Goal: Task Accomplishment & Management: Manage account settings

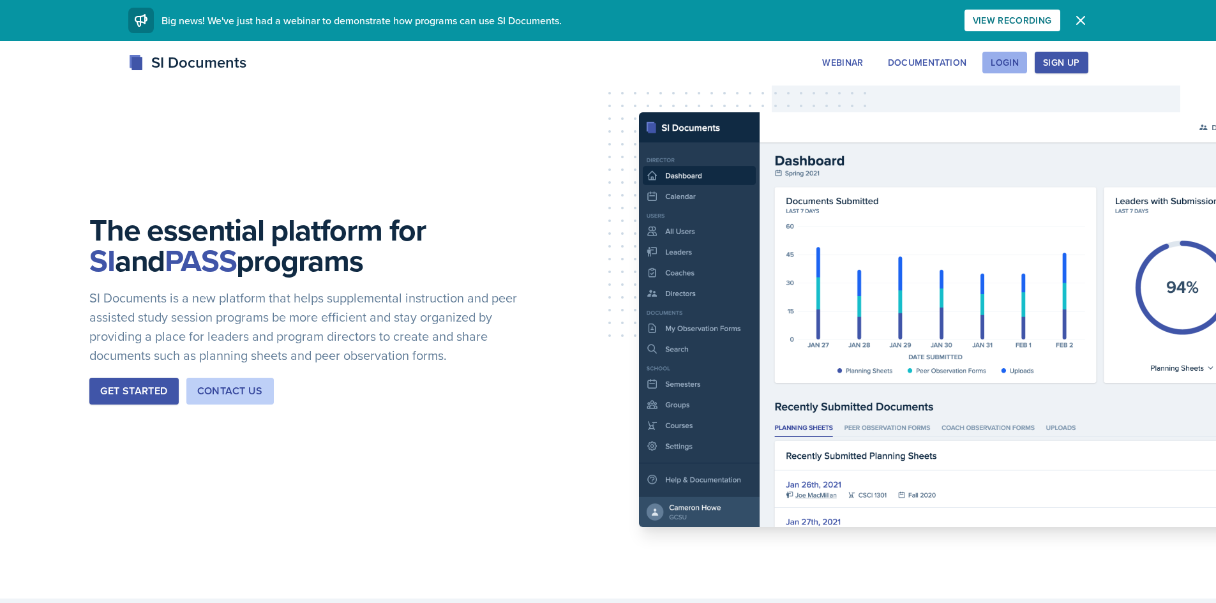
click at [1005, 60] on div "Login" at bounding box center [1005, 62] width 28 height 10
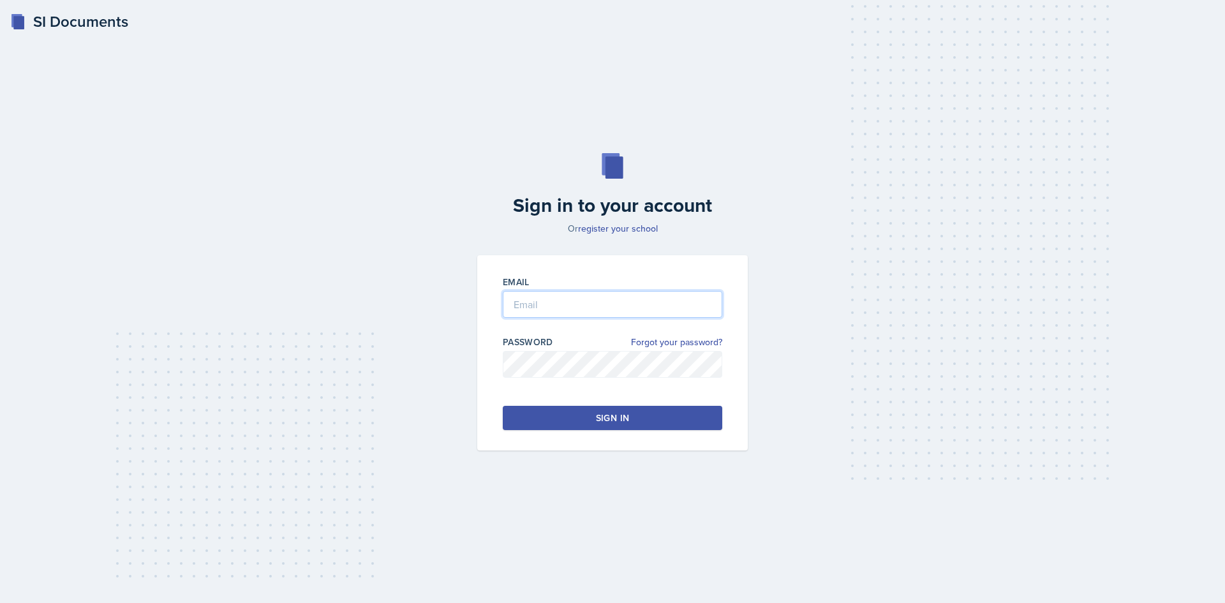
type input "[EMAIL_ADDRESS][DOMAIN_NAME]"
click at [613, 414] on div "Sign in" at bounding box center [612, 418] width 33 height 13
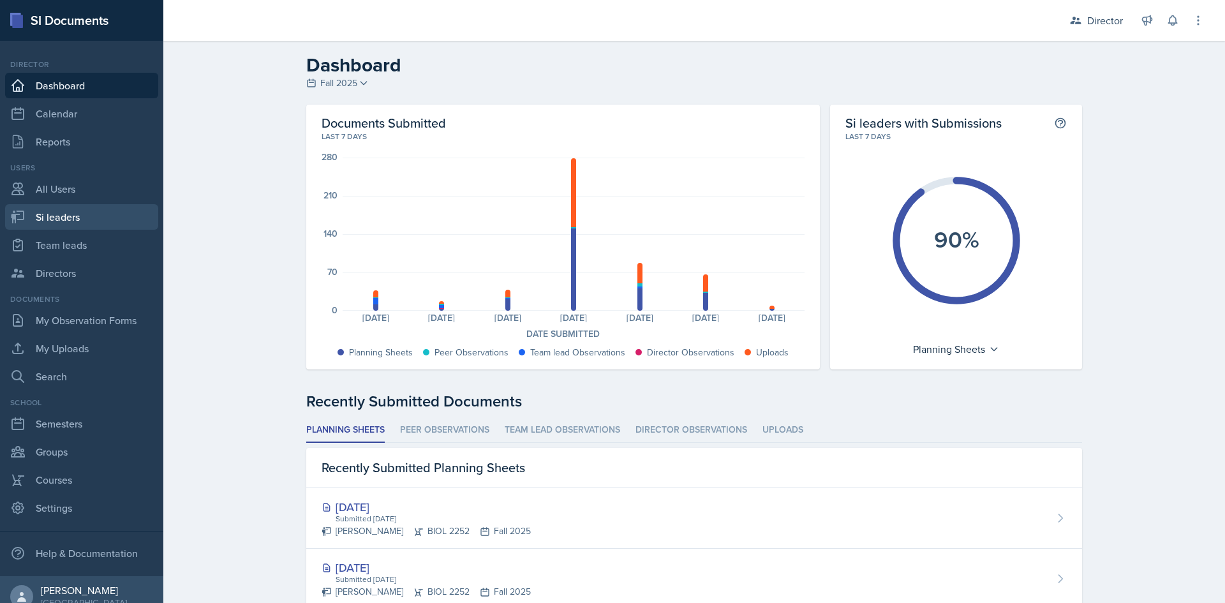
click at [81, 209] on link "Si leaders" at bounding box center [81, 217] width 153 height 26
select select "2bed604d-1099-4043-b1bc-2365e8740244"
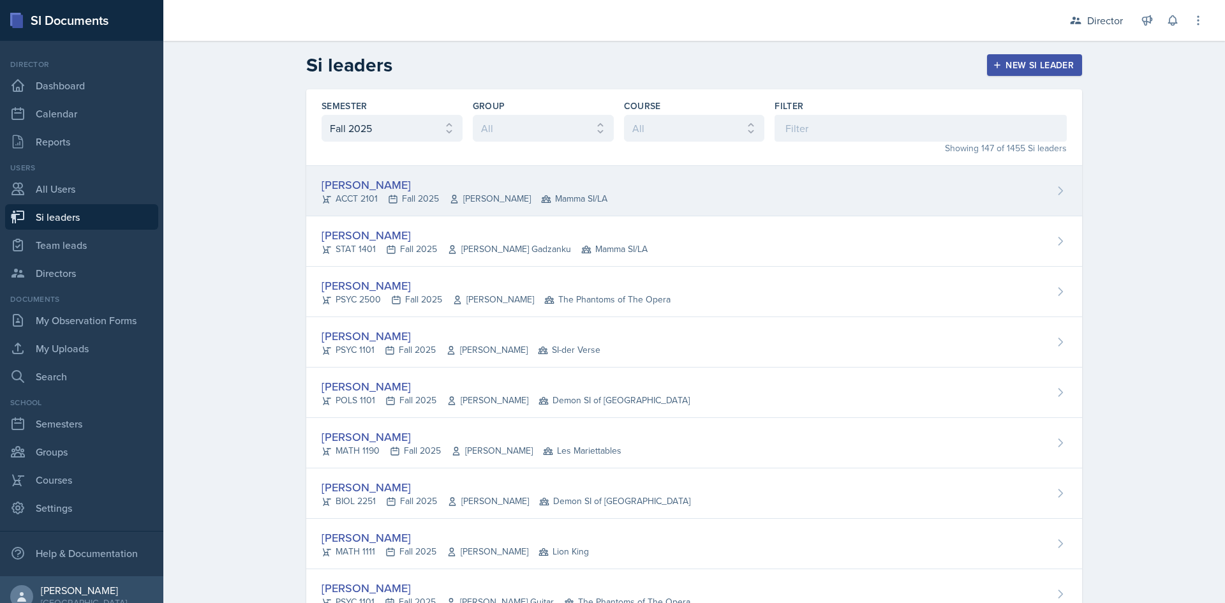
click at [410, 180] on div "[PERSON_NAME]" at bounding box center [465, 184] width 286 height 17
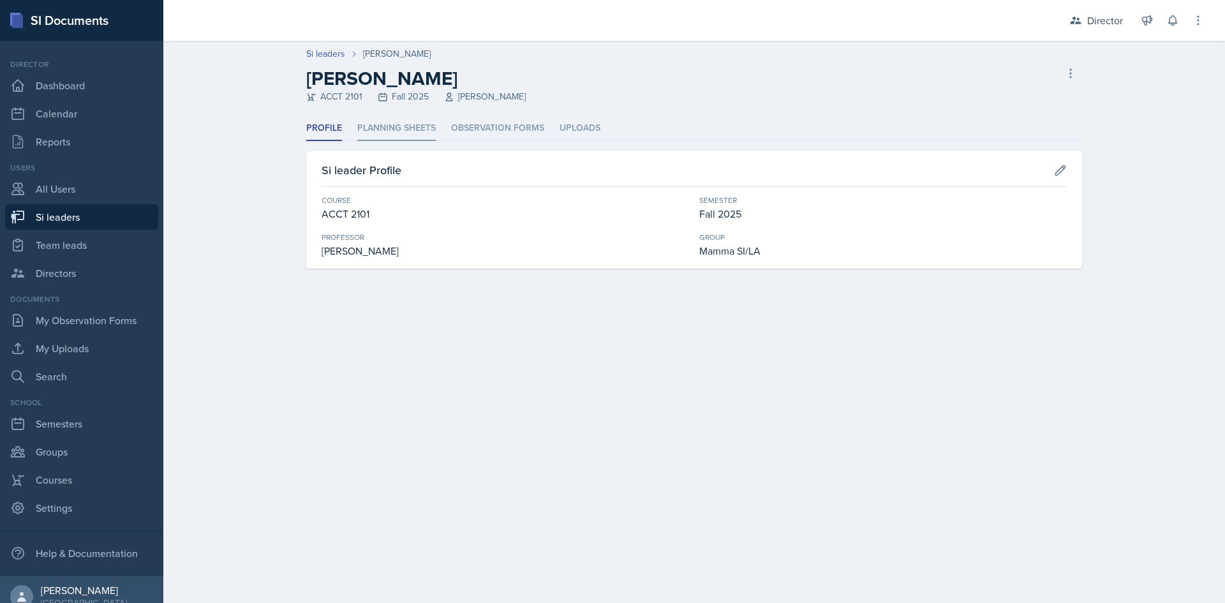
click at [414, 124] on li "Planning Sheets" at bounding box center [396, 128] width 79 height 25
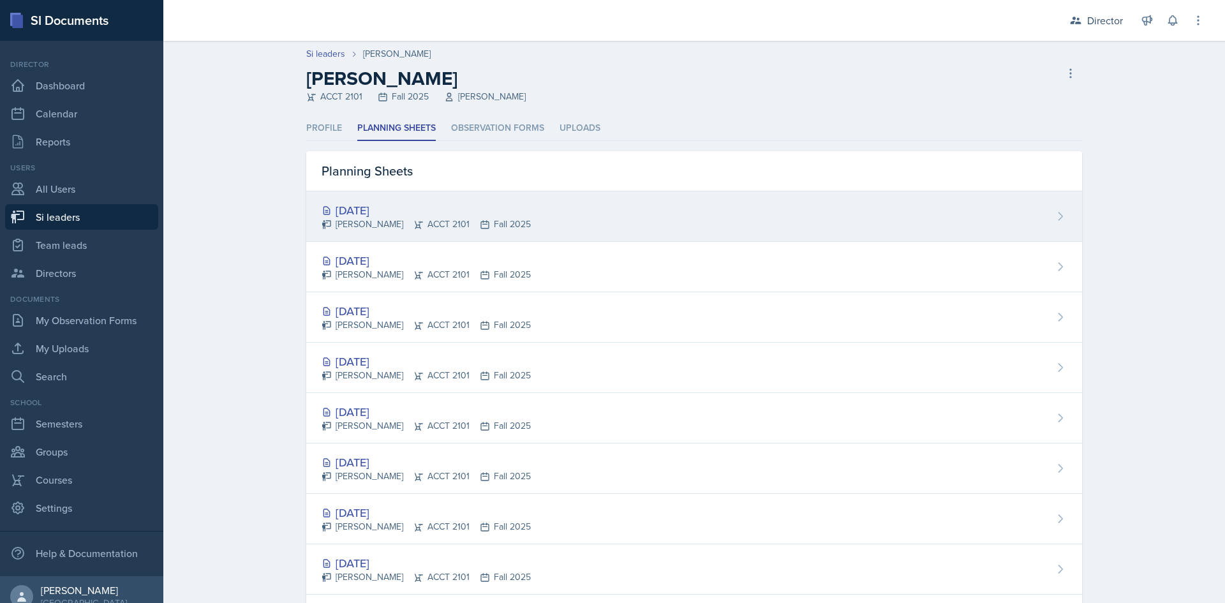
click at [485, 213] on div "[DATE]" at bounding box center [426, 210] width 209 height 17
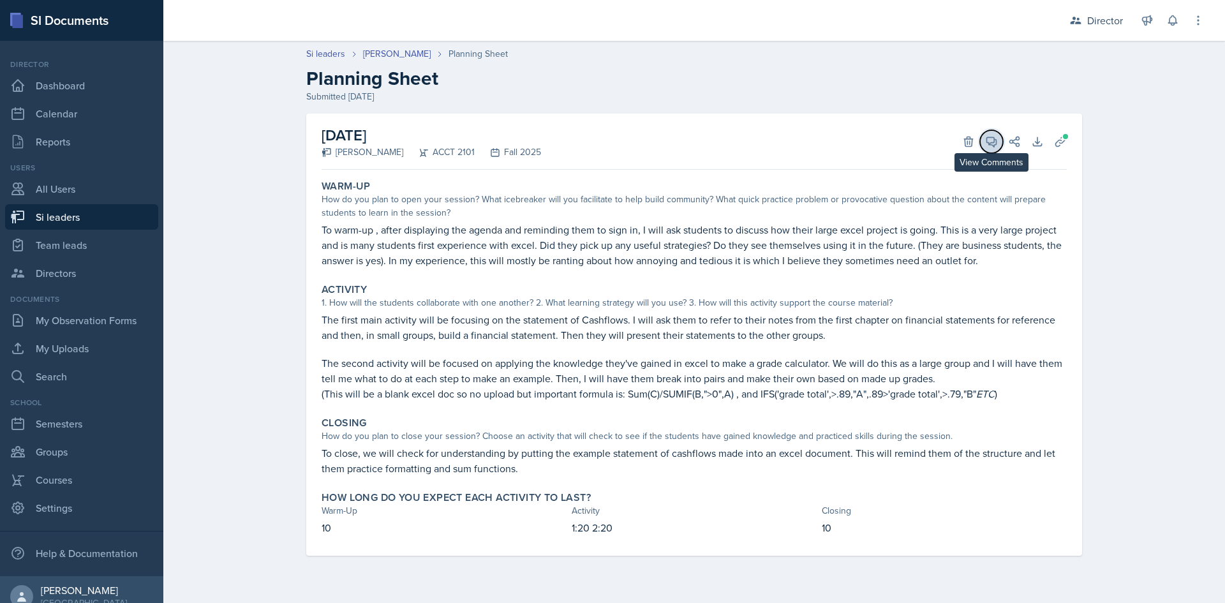
click at [993, 138] on span at bounding box center [996, 137] width 6 height 6
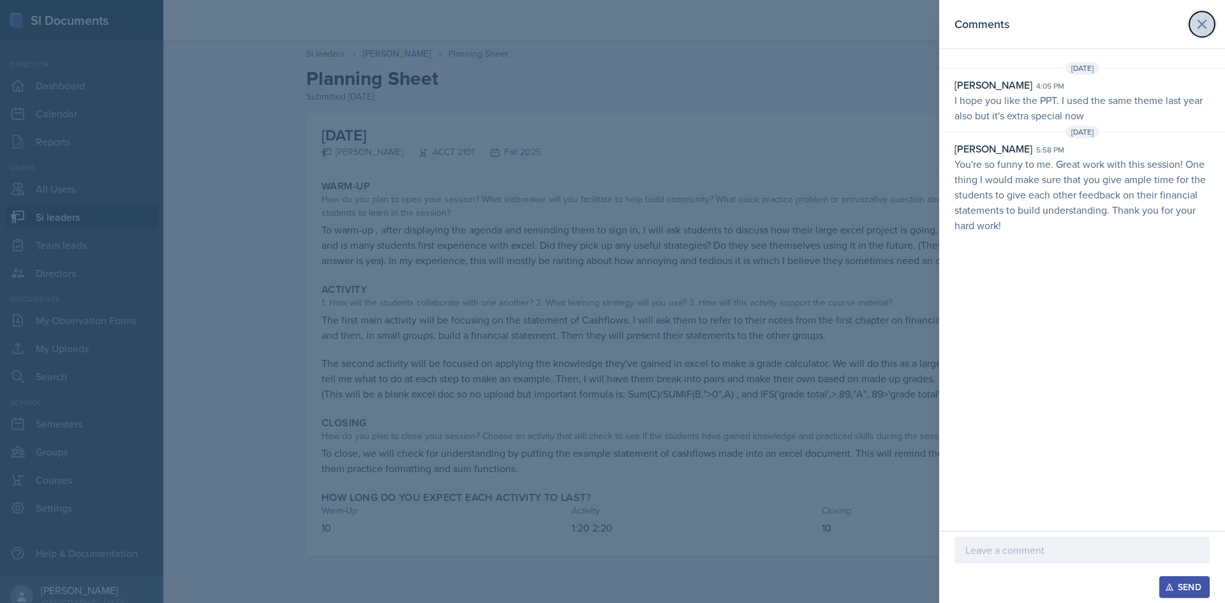
click at [1204, 19] on icon at bounding box center [1202, 24] width 15 height 15
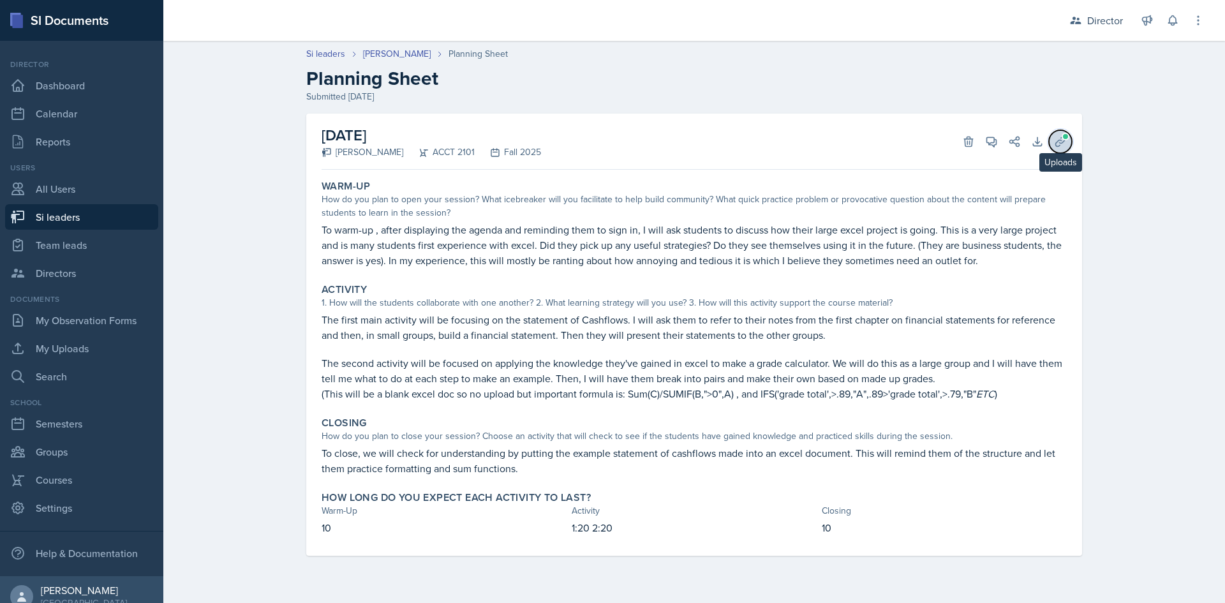
click at [1068, 136] on span at bounding box center [1066, 137] width 8 height 8
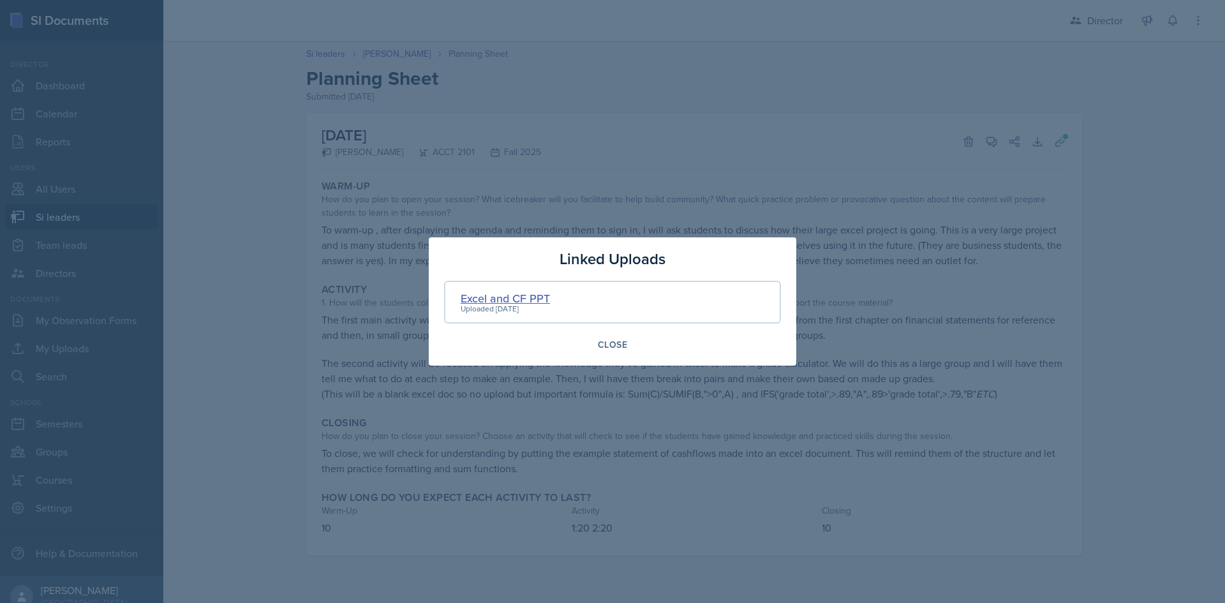
click at [505, 296] on div "Excel and CF PPT" at bounding box center [505, 298] width 89 height 17
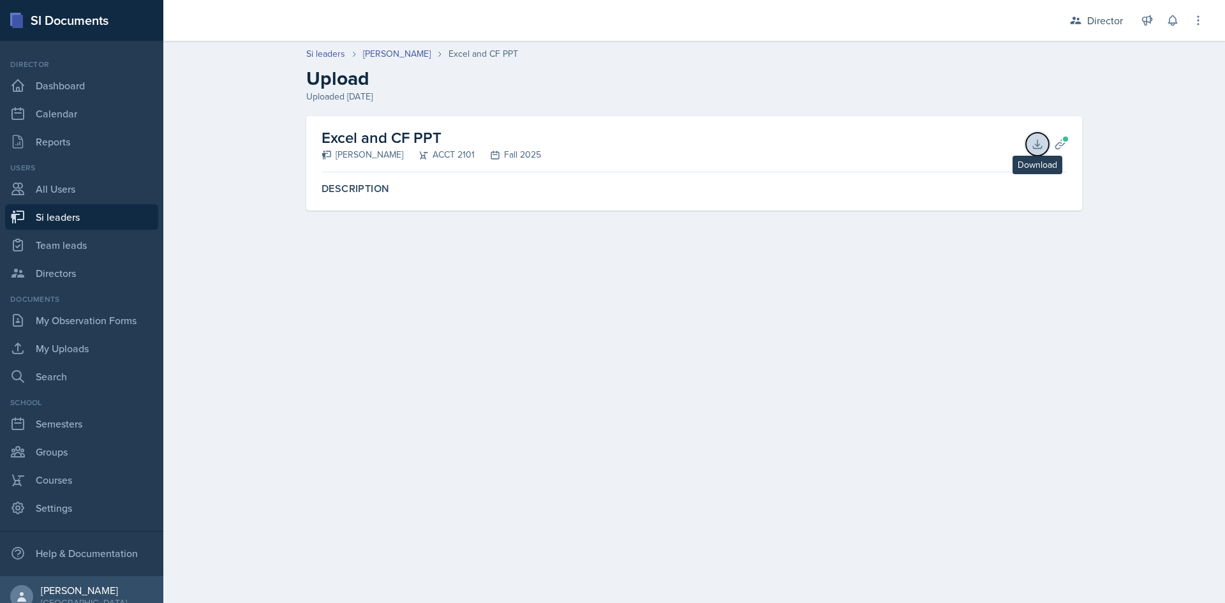
click at [1033, 142] on icon at bounding box center [1037, 144] width 13 height 13
